Goal: Transaction & Acquisition: Purchase product/service

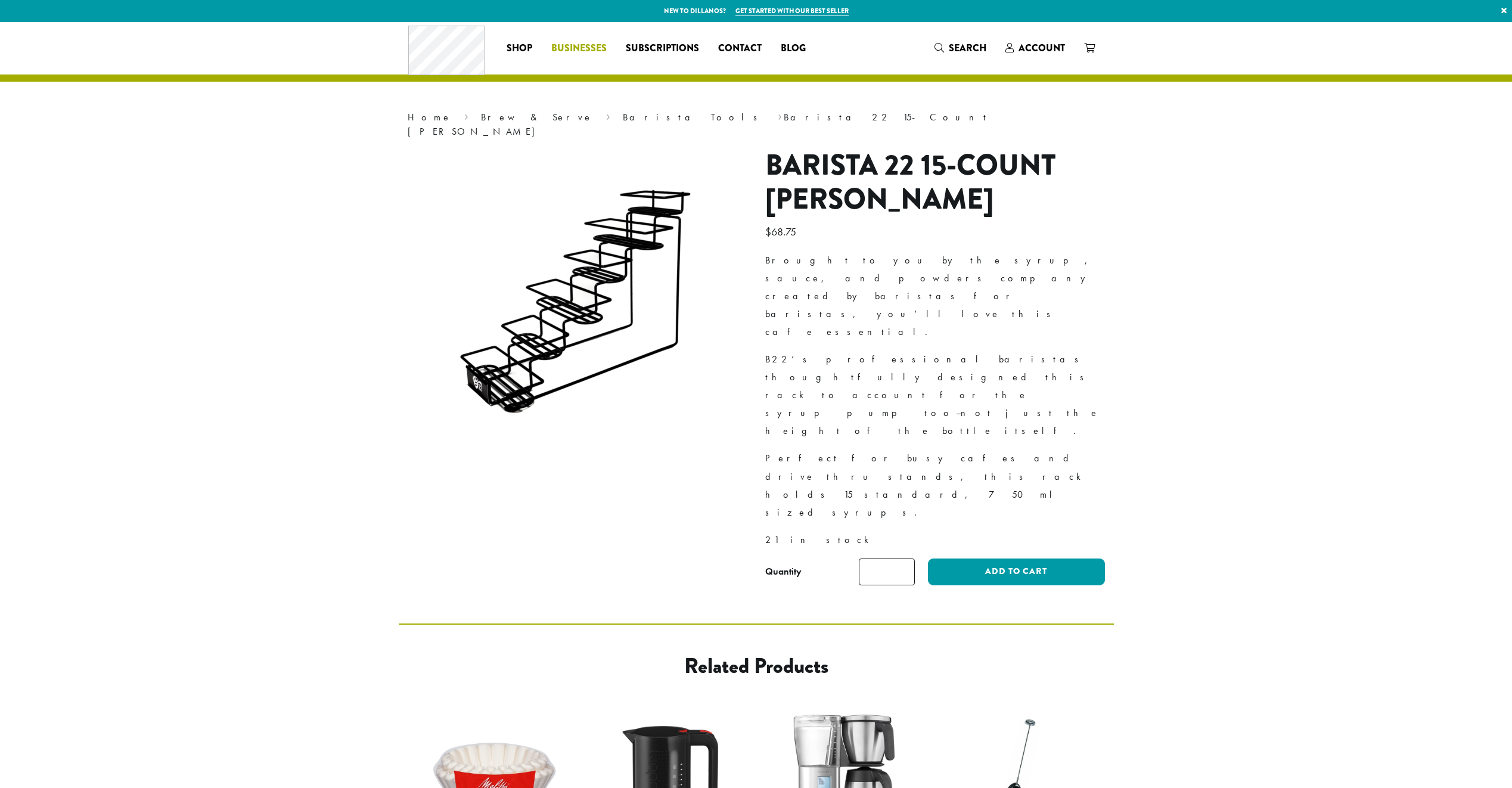
click at [579, 51] on span "Businesses" at bounding box center [578, 48] width 55 height 15
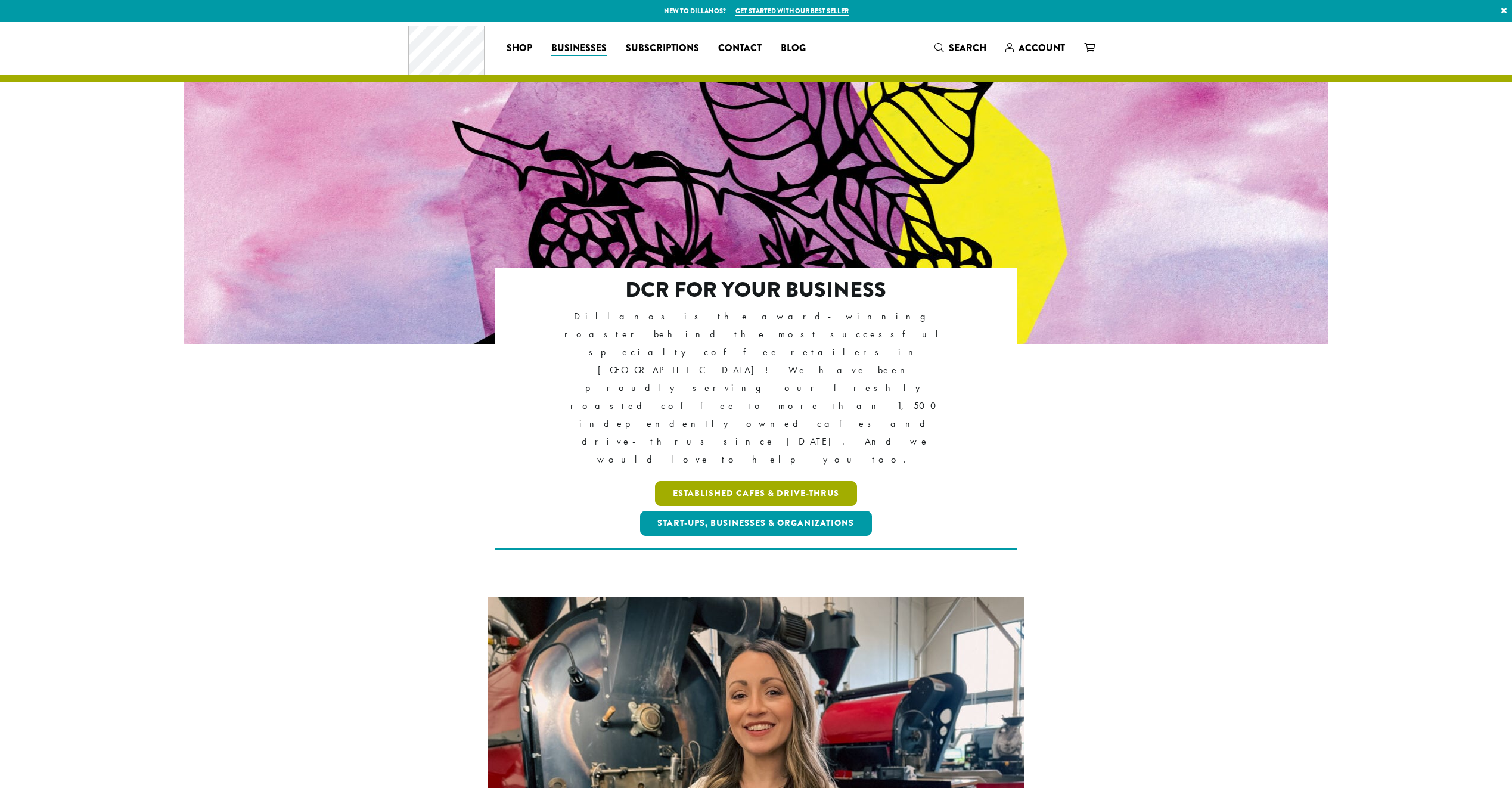
click at [793, 482] on link "Established Cafes & Drive-Thrus" at bounding box center [756, 494] width 202 height 25
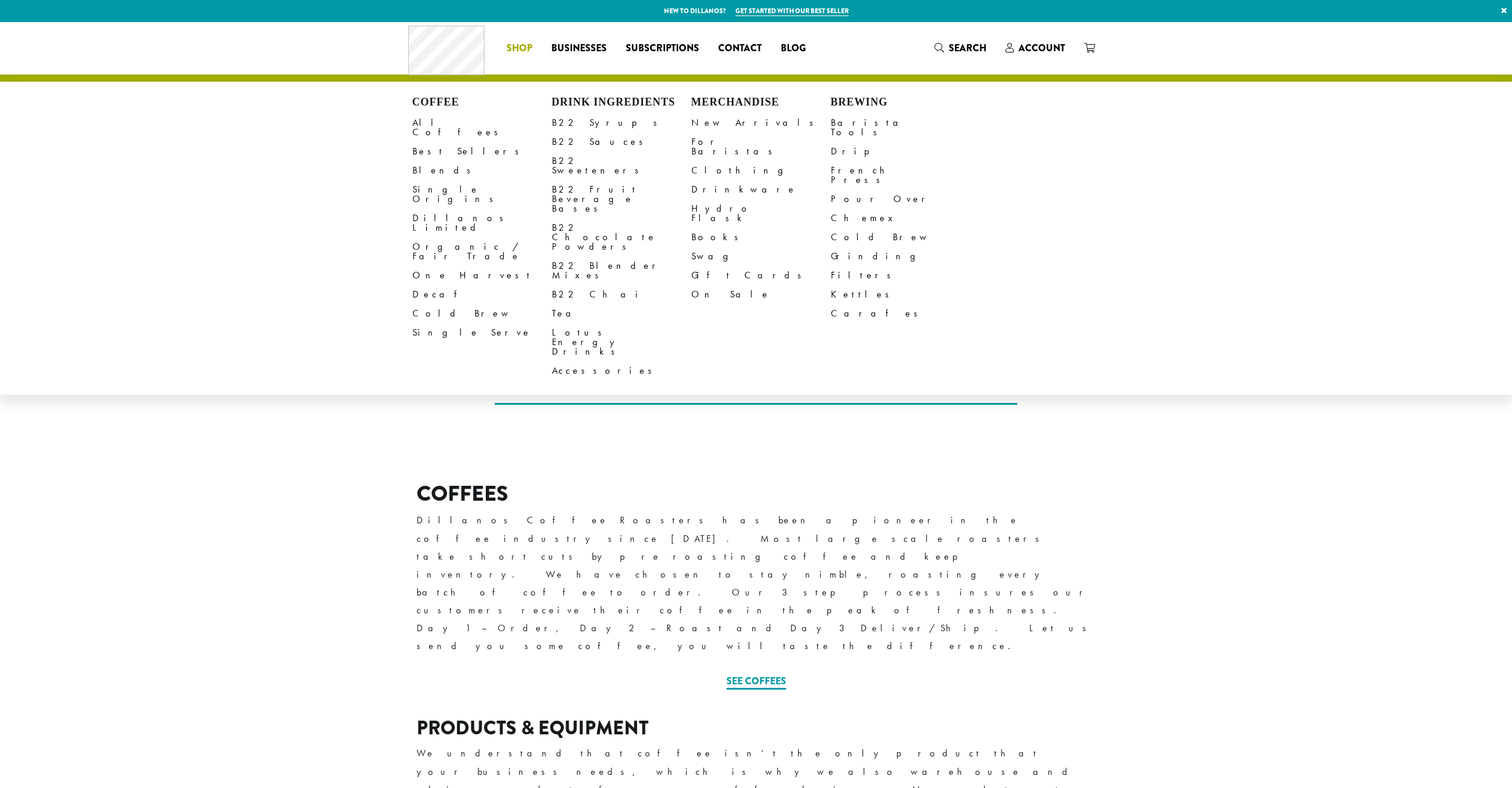
click at [520, 47] on span "Shop" at bounding box center [519, 48] width 25 height 15
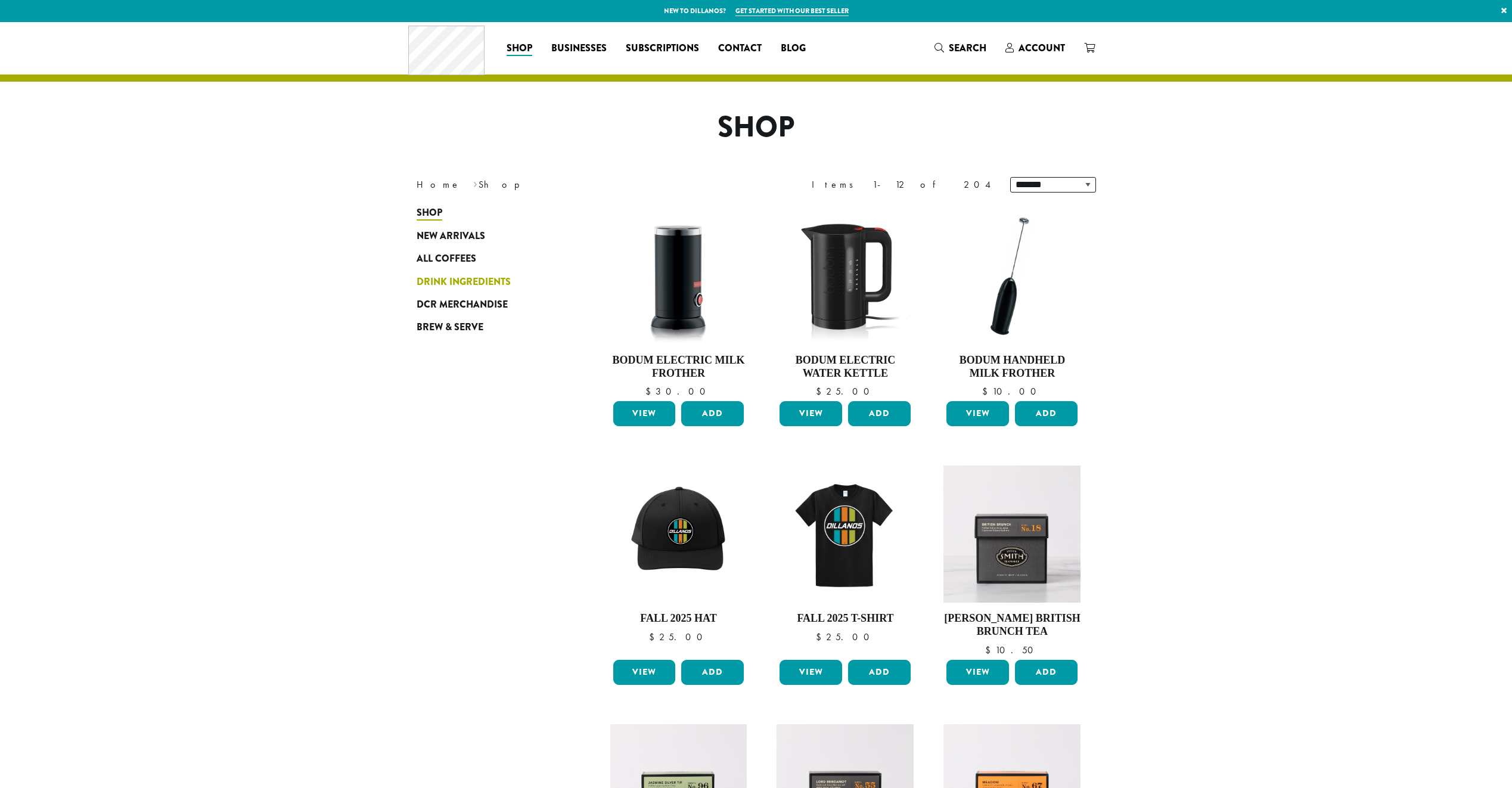
click at [492, 284] on span "Drink Ingredients" at bounding box center [463, 283] width 94 height 15
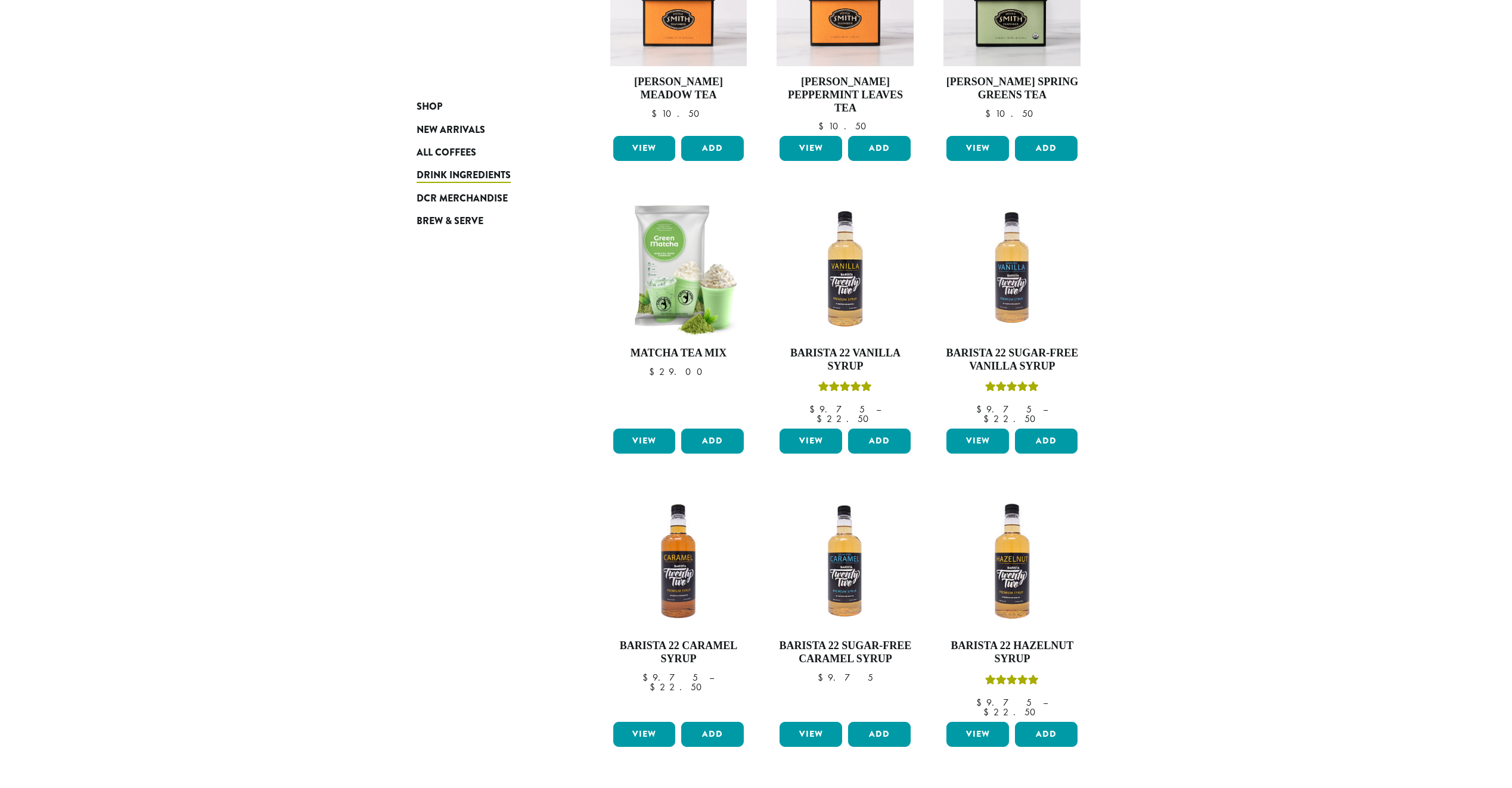
scroll to position [597, 0]
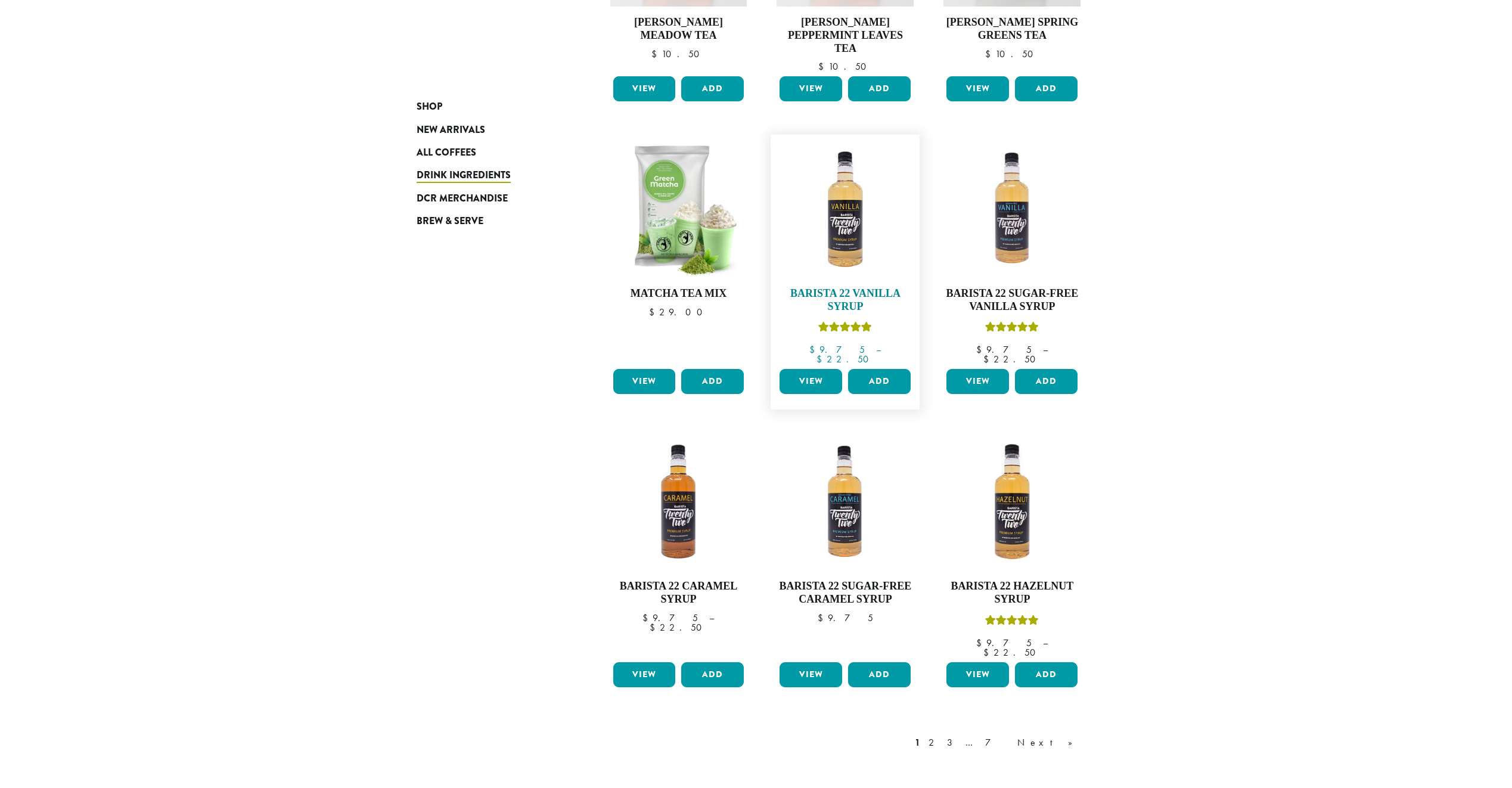
click at [845, 302] on h4 "Barista 22 Vanilla Syrup" at bounding box center [845, 300] width 137 height 25
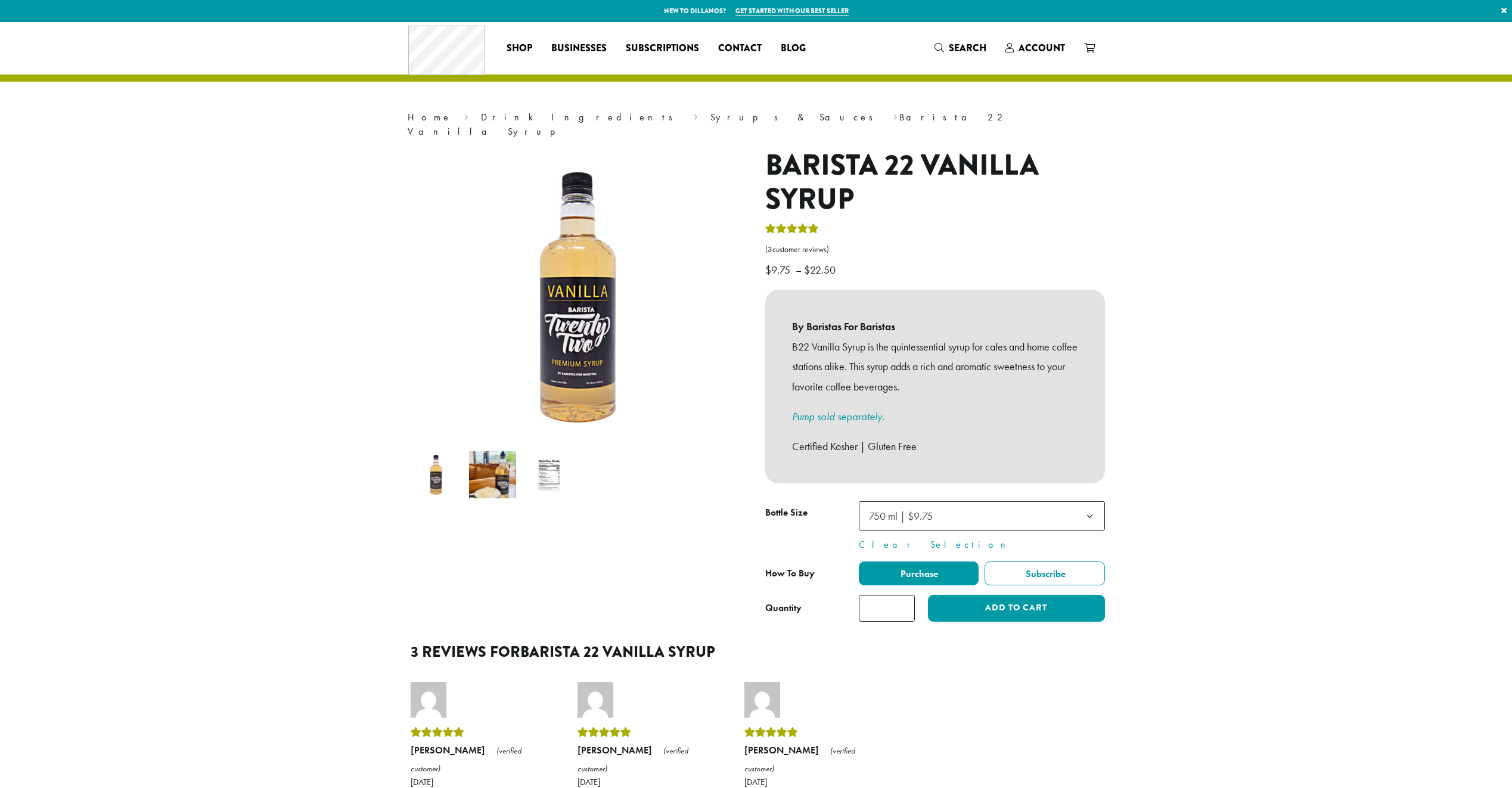
scroll to position [60, 0]
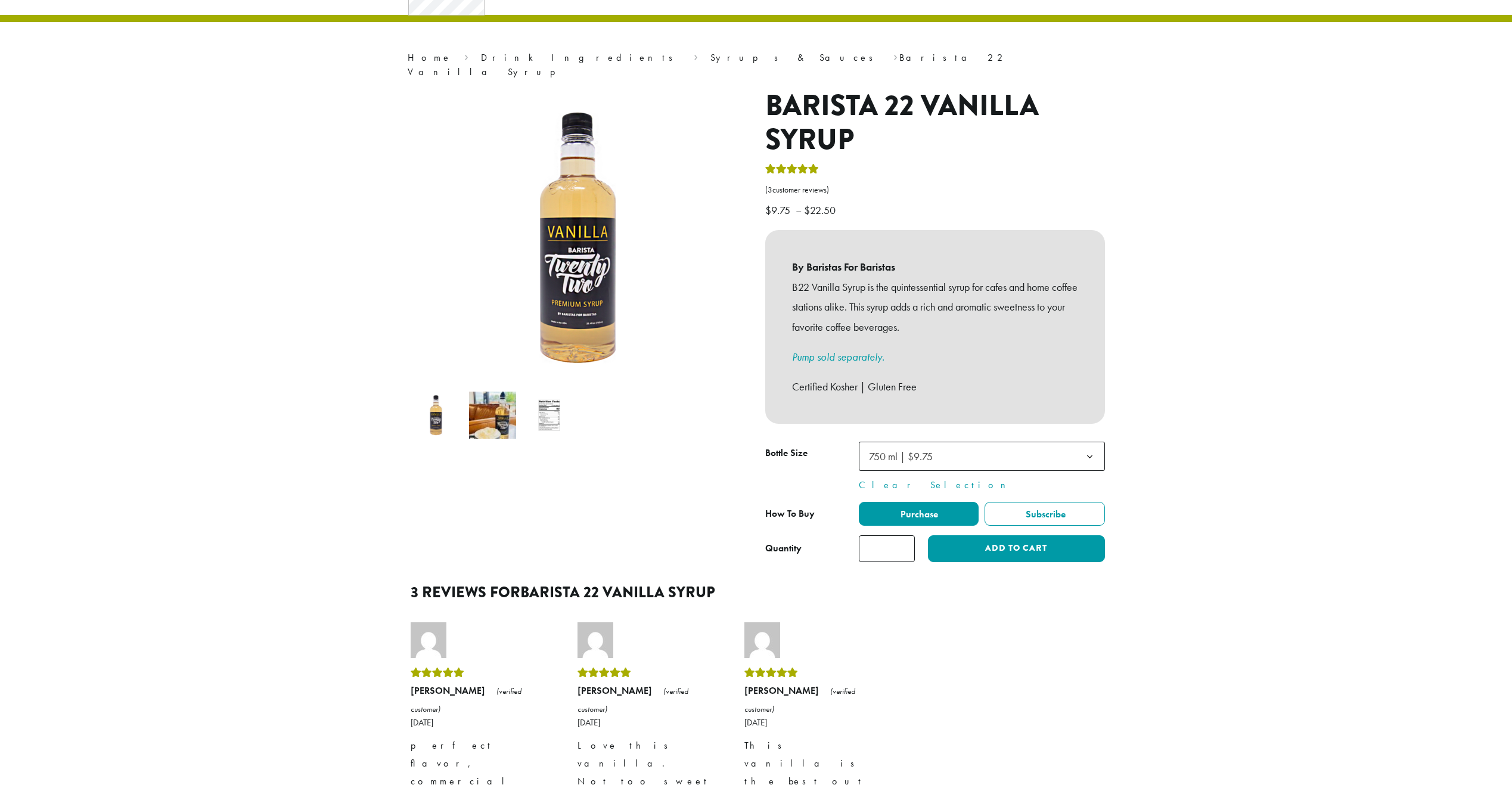
click at [944, 446] on span "750 ml | $9.75" at bounding box center [904, 456] width 80 height 23
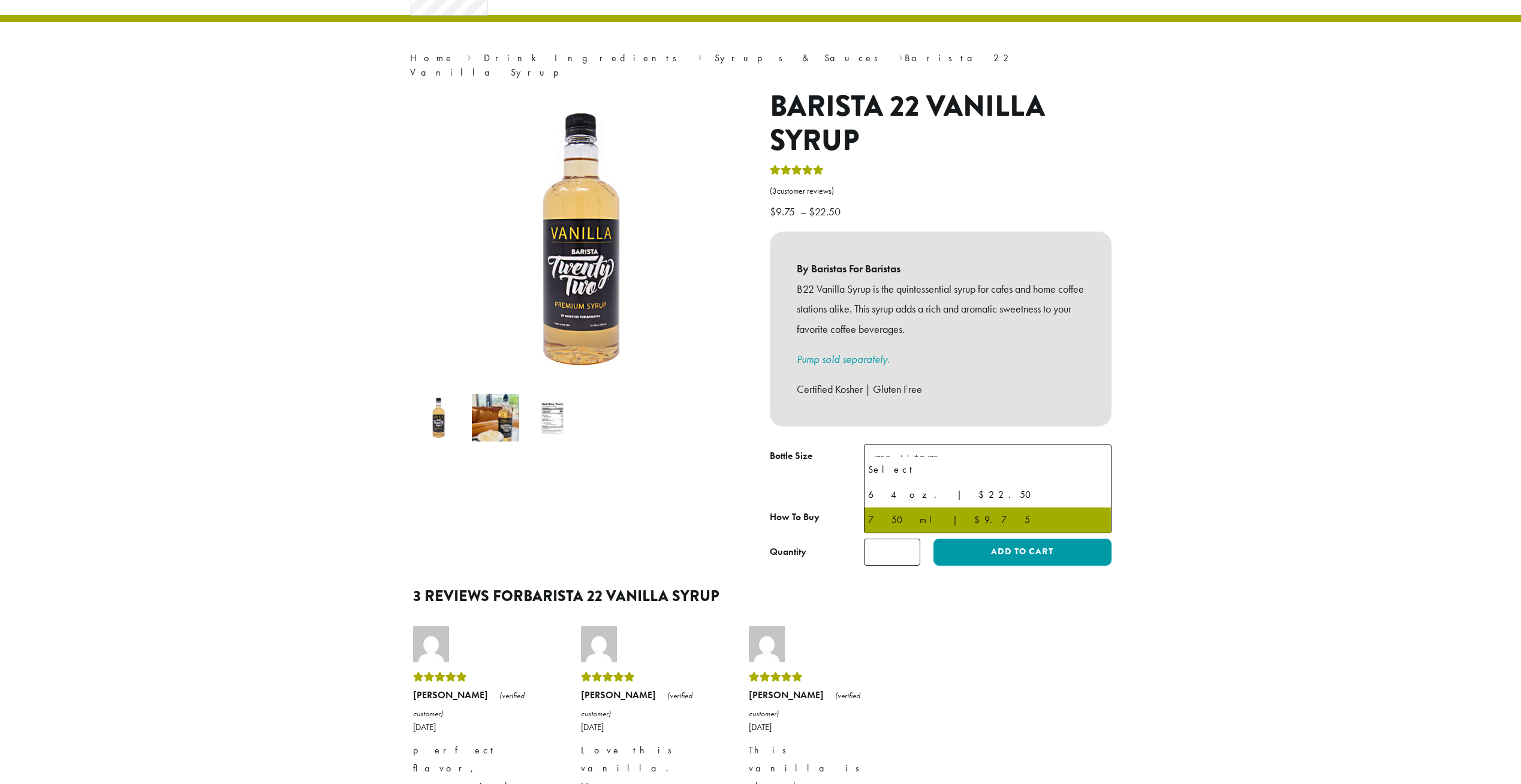
click at [1181, 453] on section "**********" at bounding box center [760, 448] width 1521 height 972
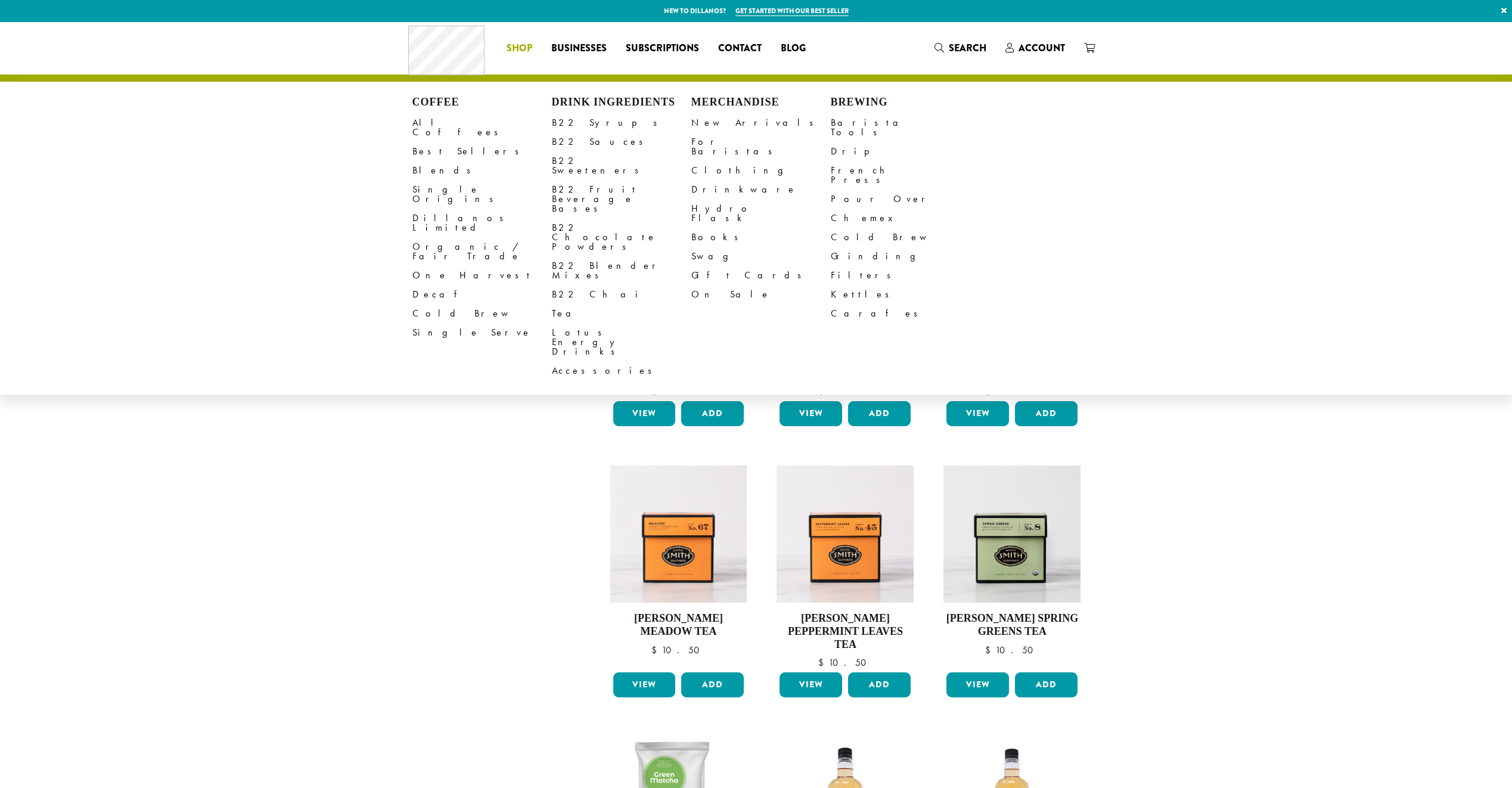
click at [293, 44] on header "Coffee All Coffees Best Sellers Blends Single Origins Dillanos Limited Organic …" at bounding box center [756, 52] width 1512 height 60
